Goal: Find specific page/section: Find specific page/section

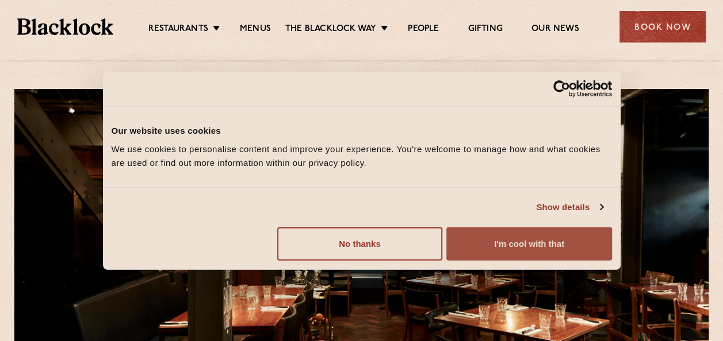
click at [516, 243] on button "I'm cool with that" at bounding box center [528, 243] width 165 height 33
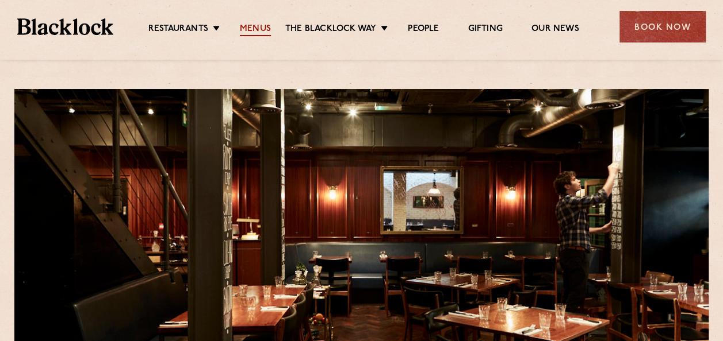
click at [248, 31] on link "Menus" at bounding box center [255, 30] width 31 height 13
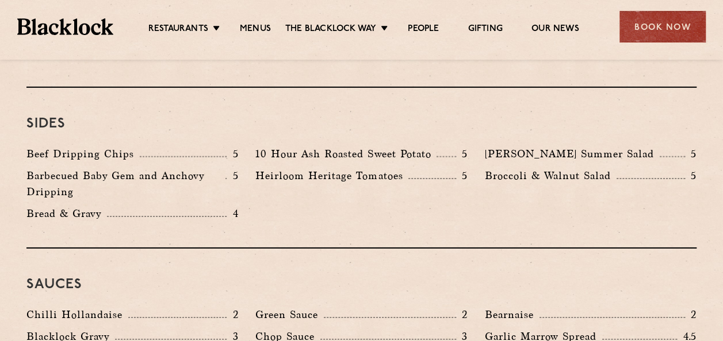
scroll to position [1724, 0]
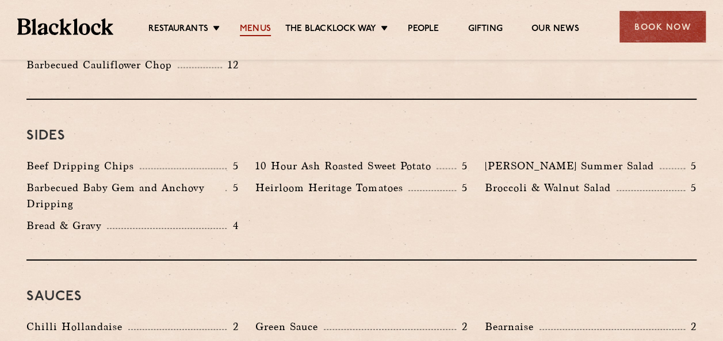
click at [254, 32] on link "Menus" at bounding box center [255, 30] width 31 height 13
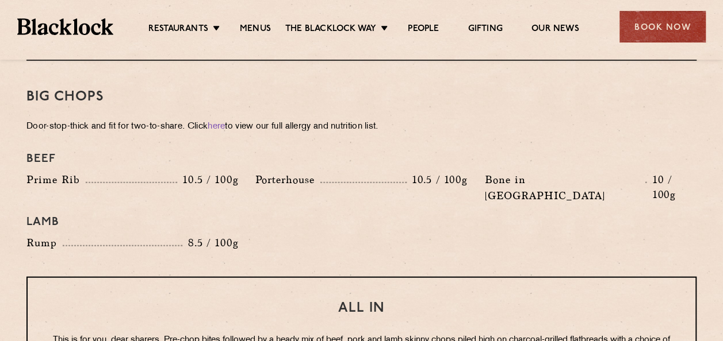
scroll to position [1265, 0]
